Goal: Task Accomplishment & Management: Manage account settings

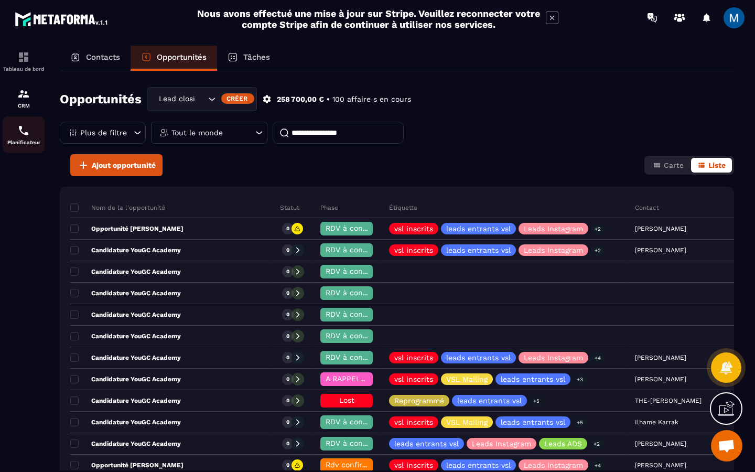
click at [22, 137] on img at bounding box center [23, 130] width 13 height 13
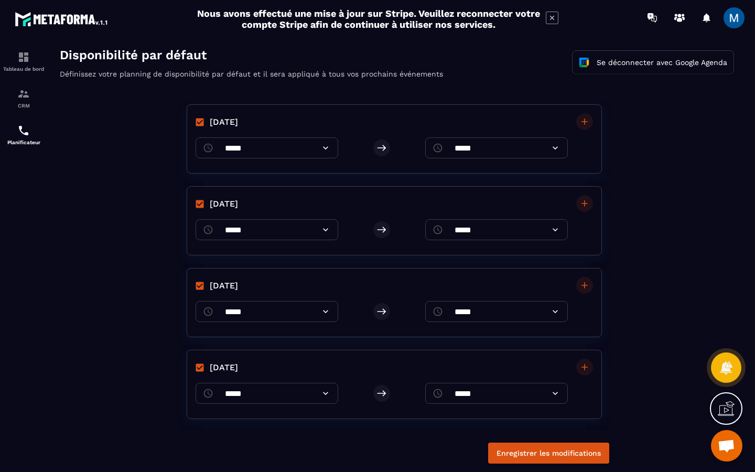
click at [331, 314] on icon at bounding box center [325, 311] width 10 height 10
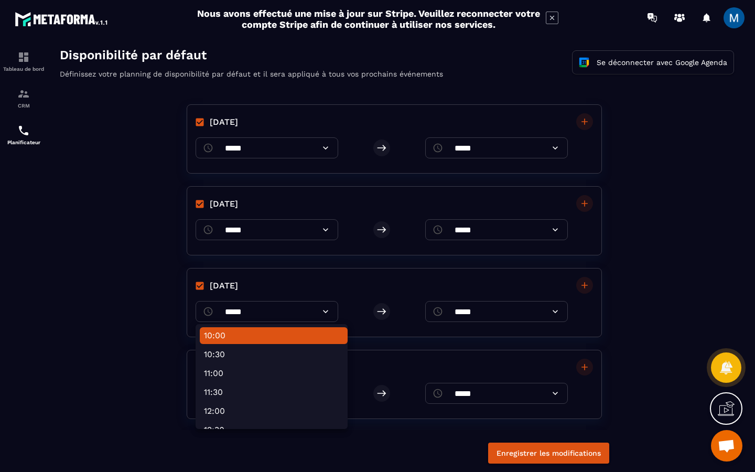
scroll to position [373, 0]
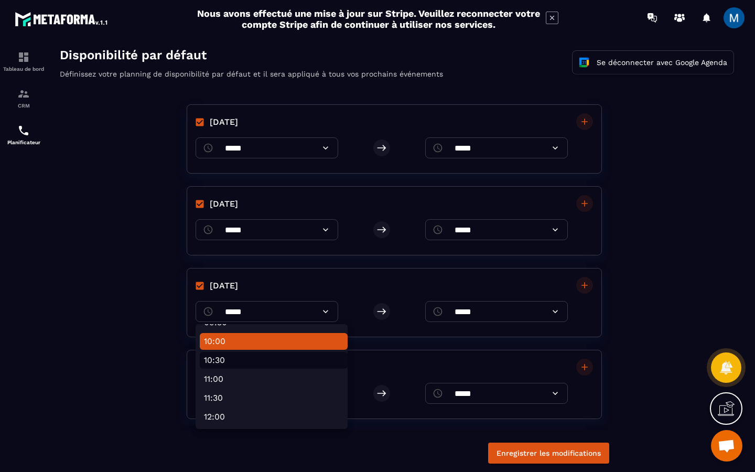
click at [295, 364] on li "10:30" at bounding box center [274, 360] width 148 height 17
type input "*****"
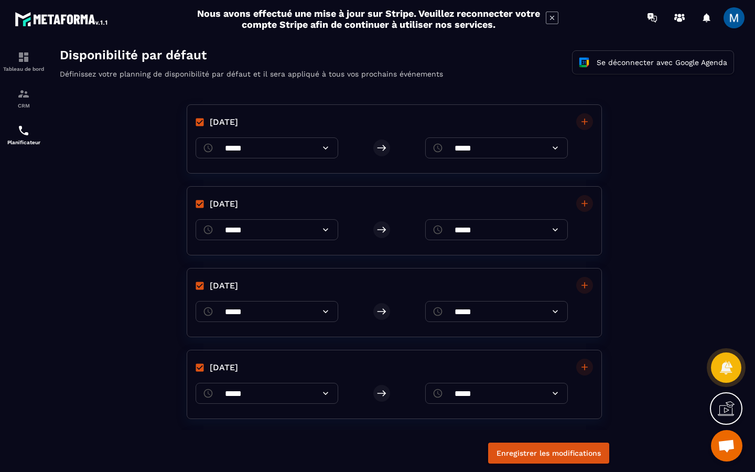
click at [331, 152] on icon at bounding box center [325, 148] width 10 height 10
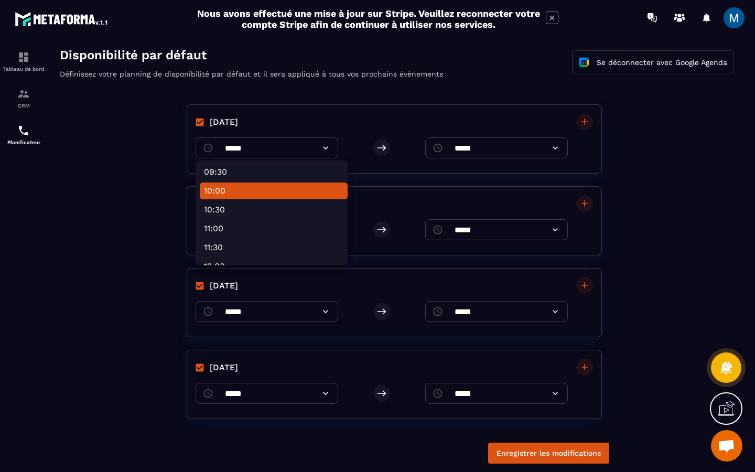
scroll to position [360, 0]
click at [288, 213] on li "10:30" at bounding box center [274, 209] width 148 height 17
type input "*****"
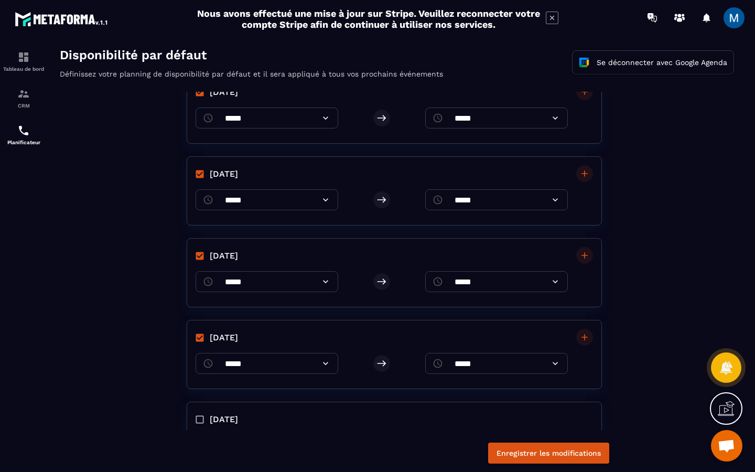
scroll to position [213, 0]
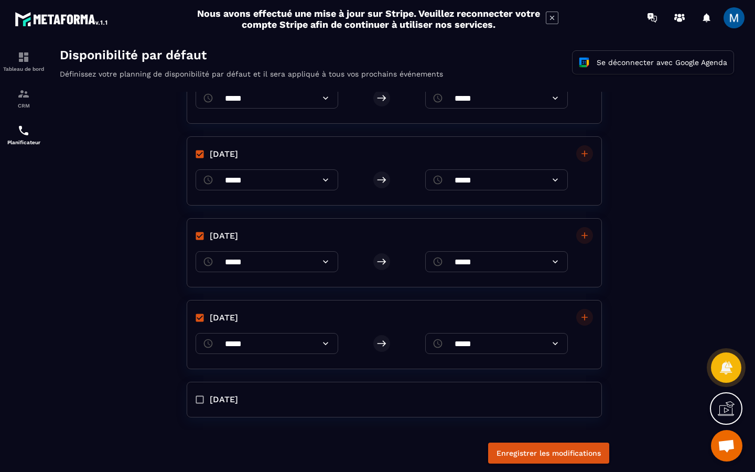
click at [328, 260] on icon at bounding box center [325, 261] width 5 height 3
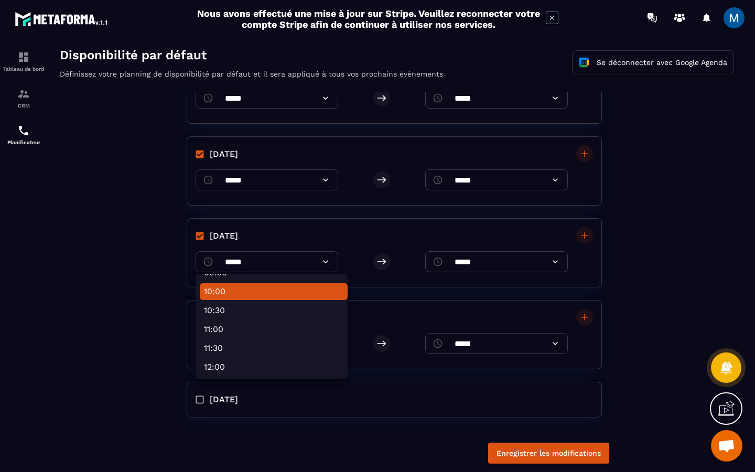
scroll to position [402, 0]
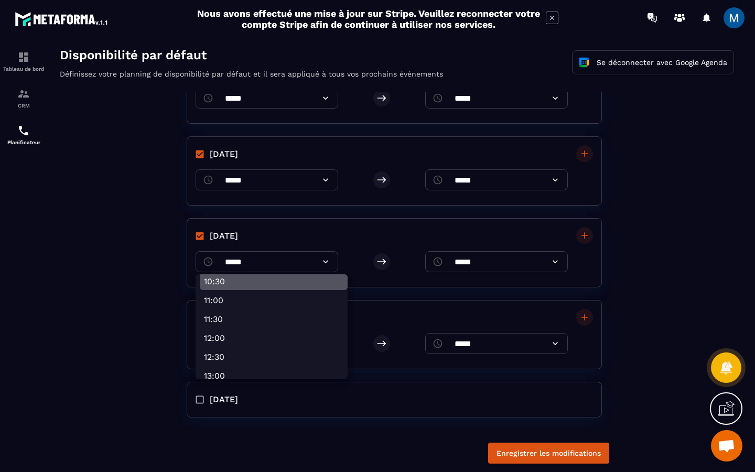
click at [274, 288] on li "10:30" at bounding box center [274, 281] width 148 height 17
type input "*****"
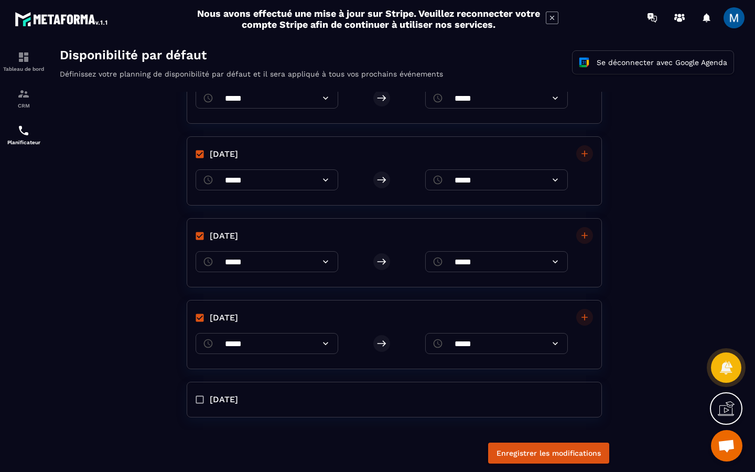
click at [331, 344] on icon at bounding box center [325, 343] width 10 height 10
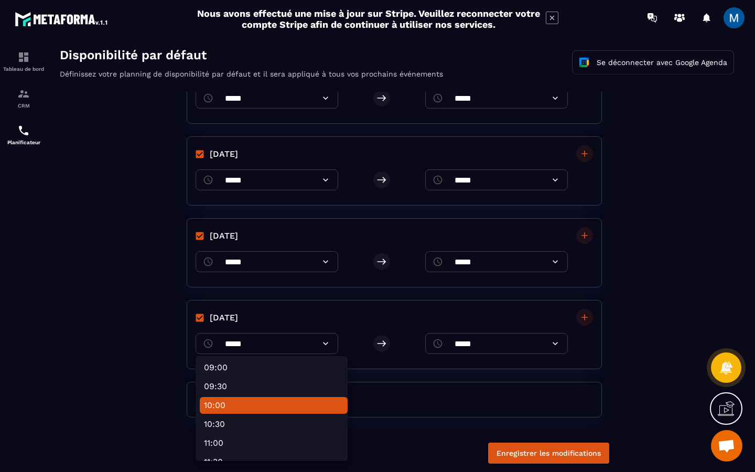
scroll to position [341, 0]
click at [275, 422] on li "10:30" at bounding box center [274, 423] width 148 height 17
type input "*****"
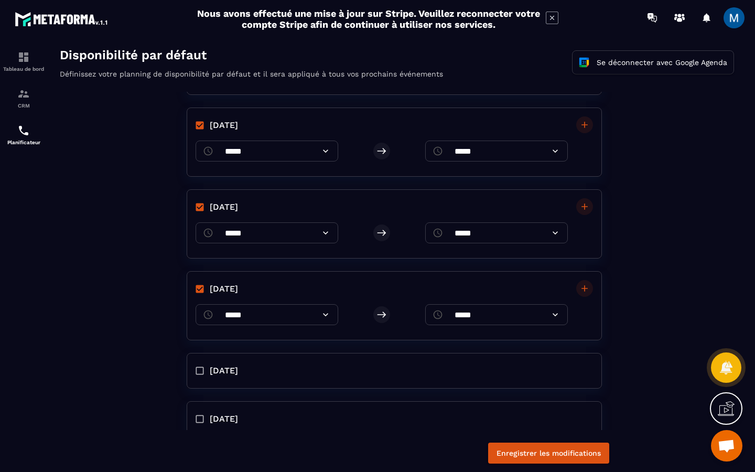
scroll to position [180, 0]
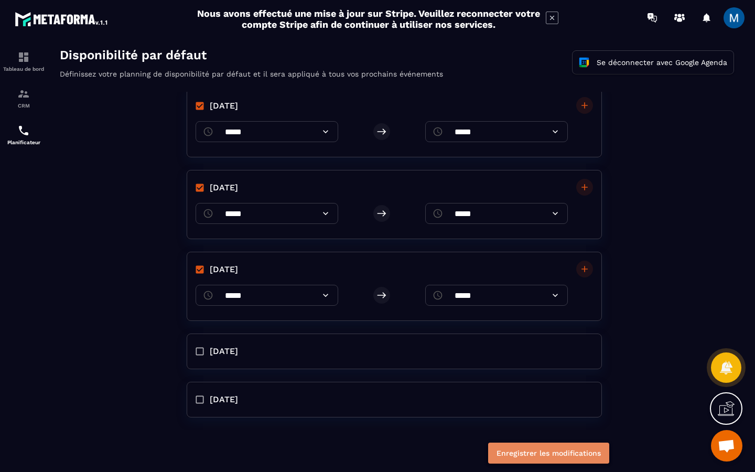
click at [587, 454] on button "Enregistrer les modifications" at bounding box center [548, 453] width 121 height 21
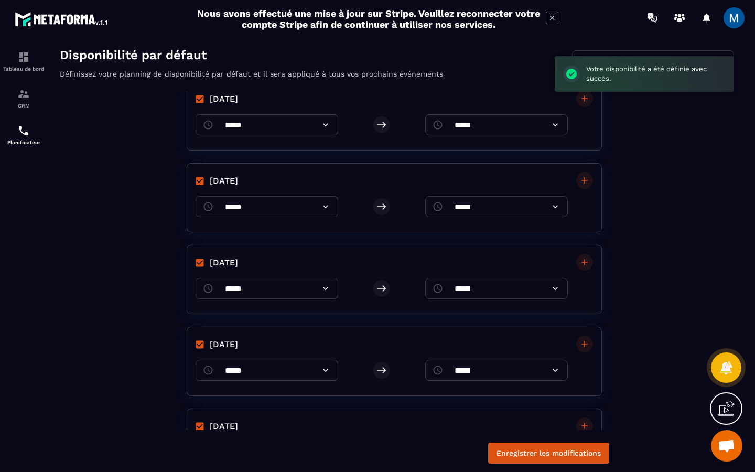
scroll to position [0, 0]
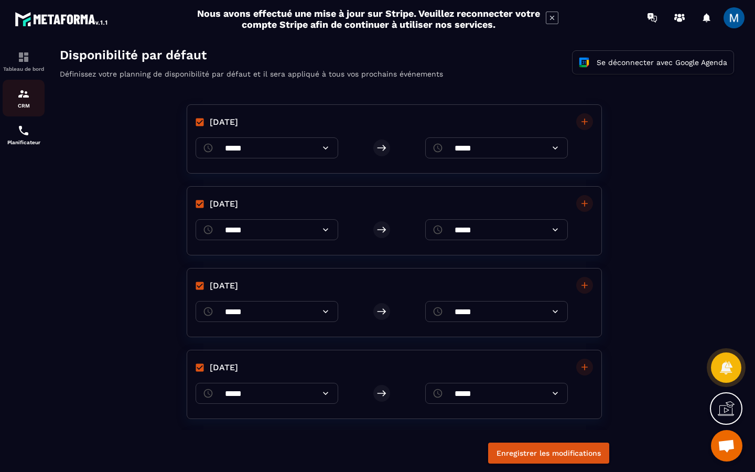
click at [33, 105] on p "CRM" at bounding box center [24, 106] width 42 height 6
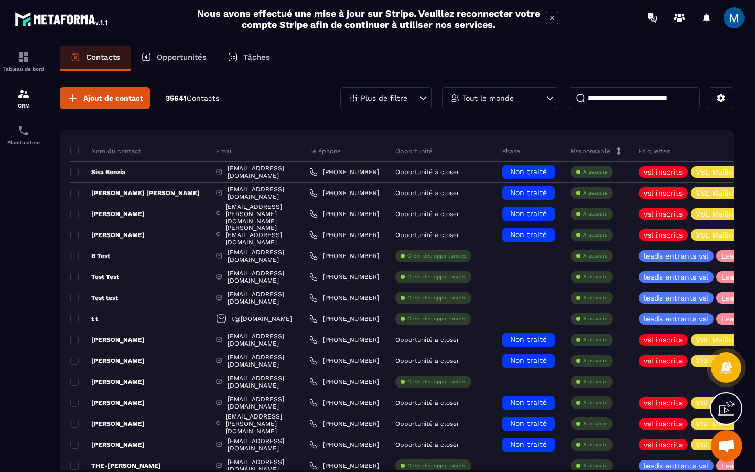
click at [200, 57] on p "Opportunités" at bounding box center [182, 56] width 50 height 9
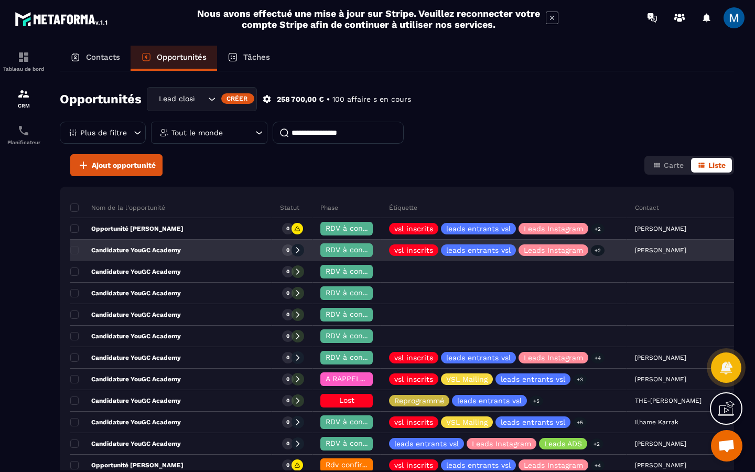
click at [175, 247] on p "Candidature YouGC Academy" at bounding box center [125, 250] width 111 height 8
